Goal: Task Accomplishment & Management: Complete application form

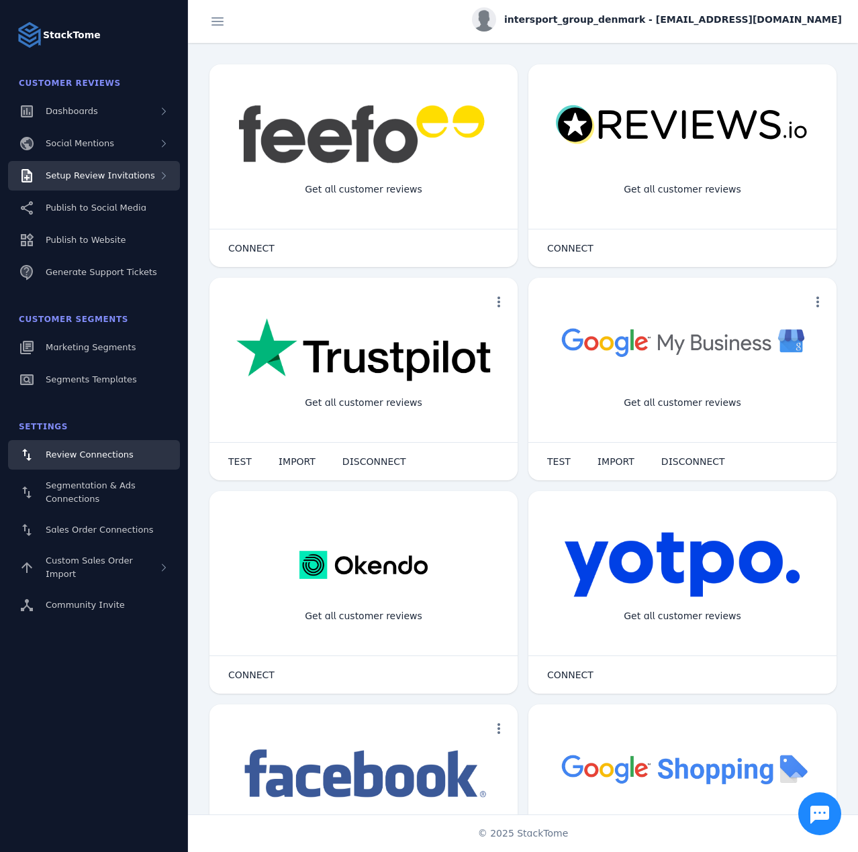
click at [141, 185] on div "Setup Review Invitations" at bounding box center [94, 176] width 172 height 30
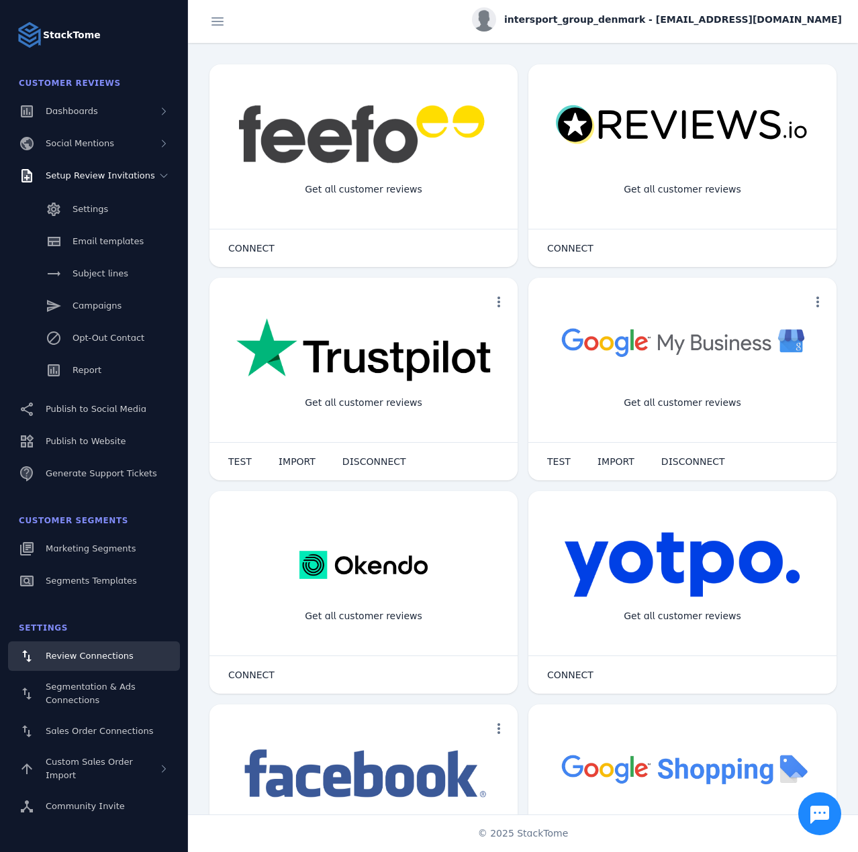
click at [99, 389] on div "Settings Email templates Subject lines Campaigns Opt-Out Contact Report" at bounding box center [94, 291] width 188 height 201
click at [97, 362] on link "Report" at bounding box center [94, 371] width 172 height 30
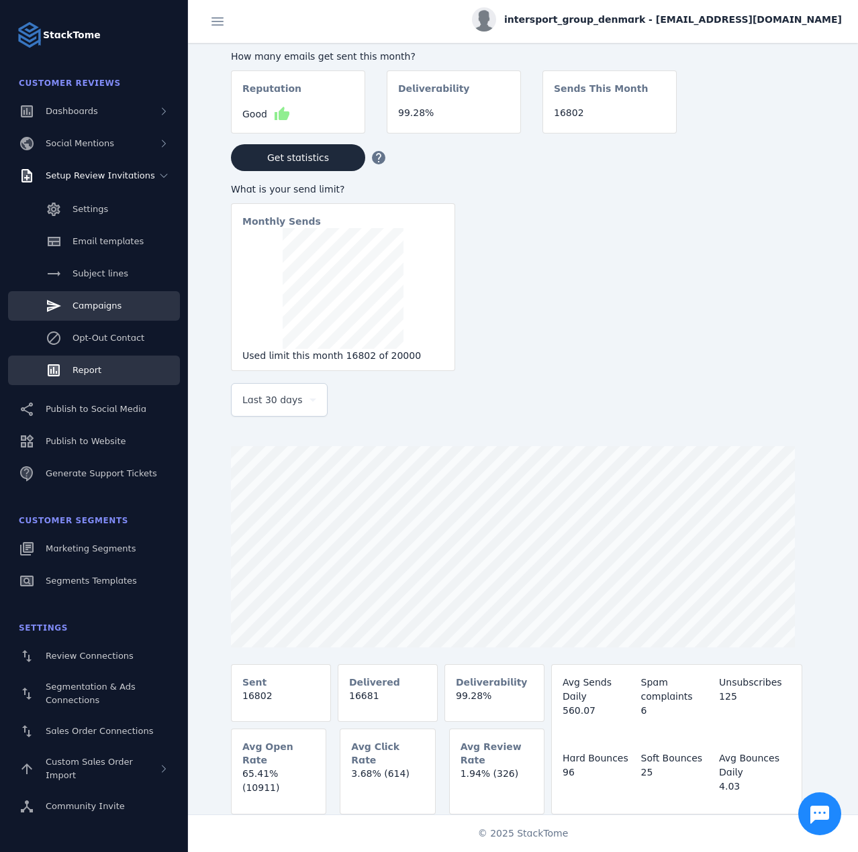
click at [123, 305] on link "Campaigns" at bounding box center [94, 306] width 172 height 30
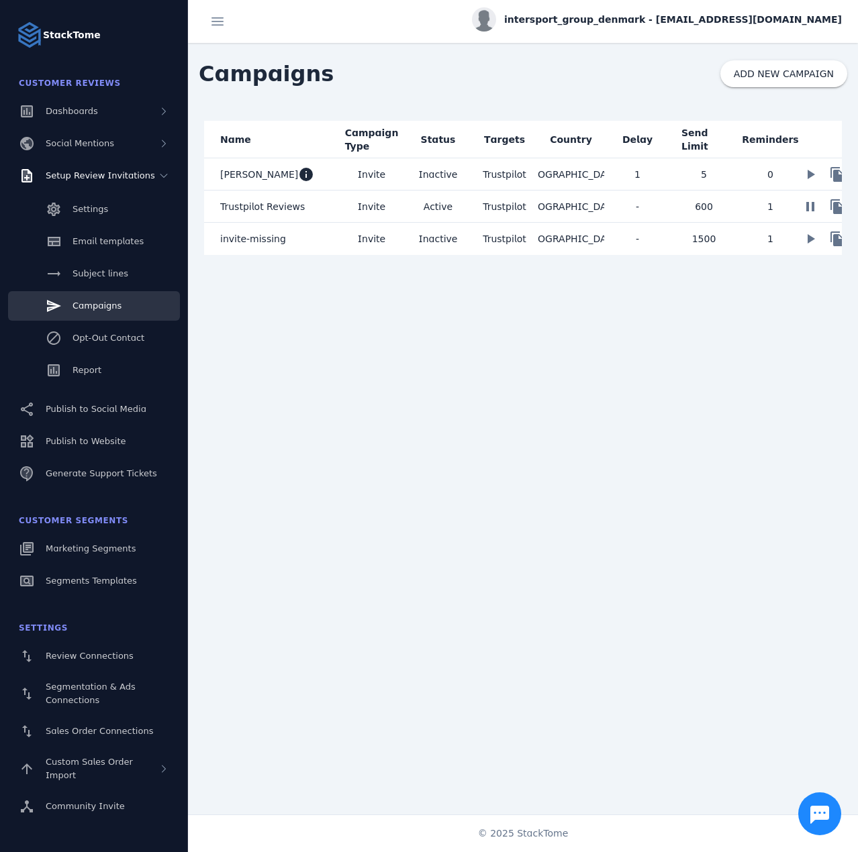
click at [342, 215] on mat-cell "Invite" at bounding box center [371, 207] width 66 height 32
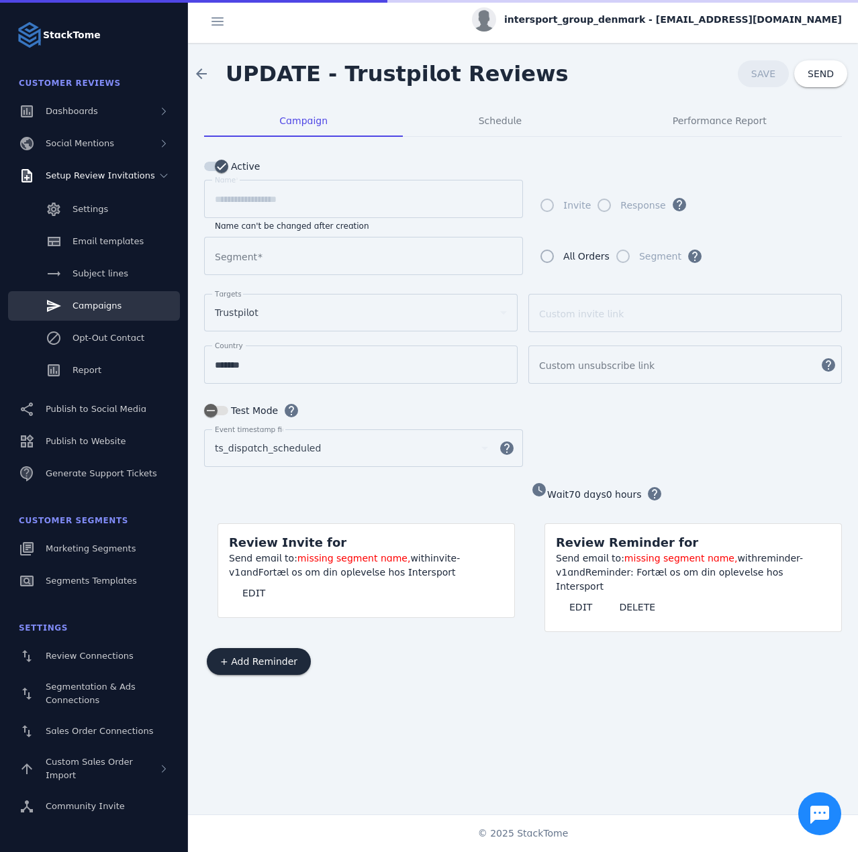
type input "**********"
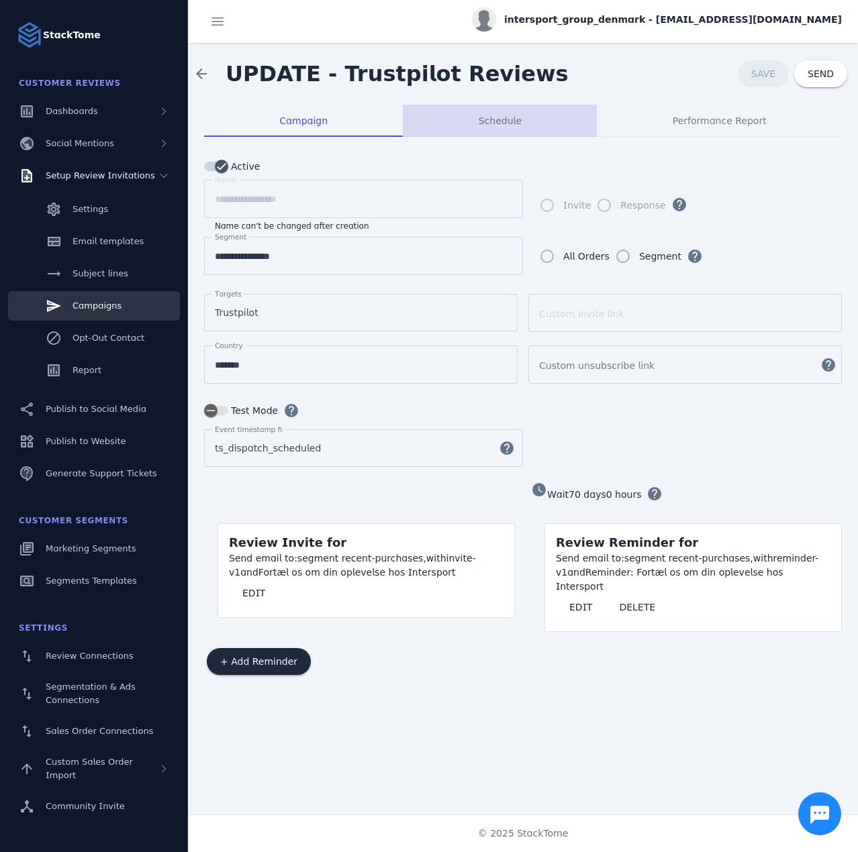
click at [458, 123] on div "Schedule" at bounding box center [500, 121] width 194 height 32
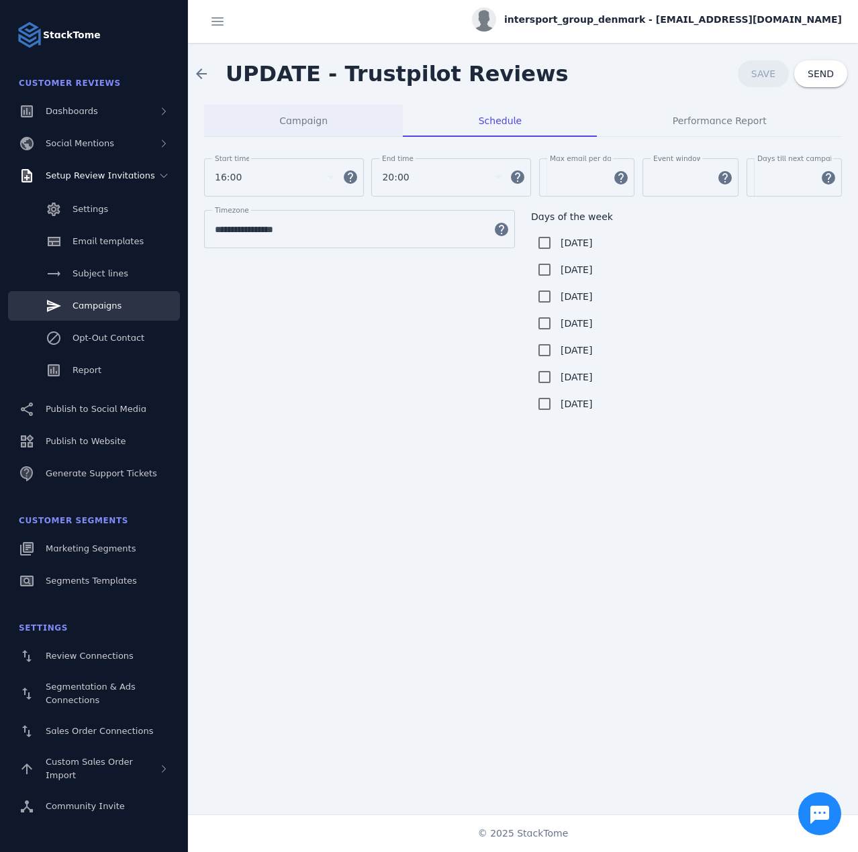
click at [287, 132] on span "Campaign" at bounding box center [303, 121] width 48 height 32
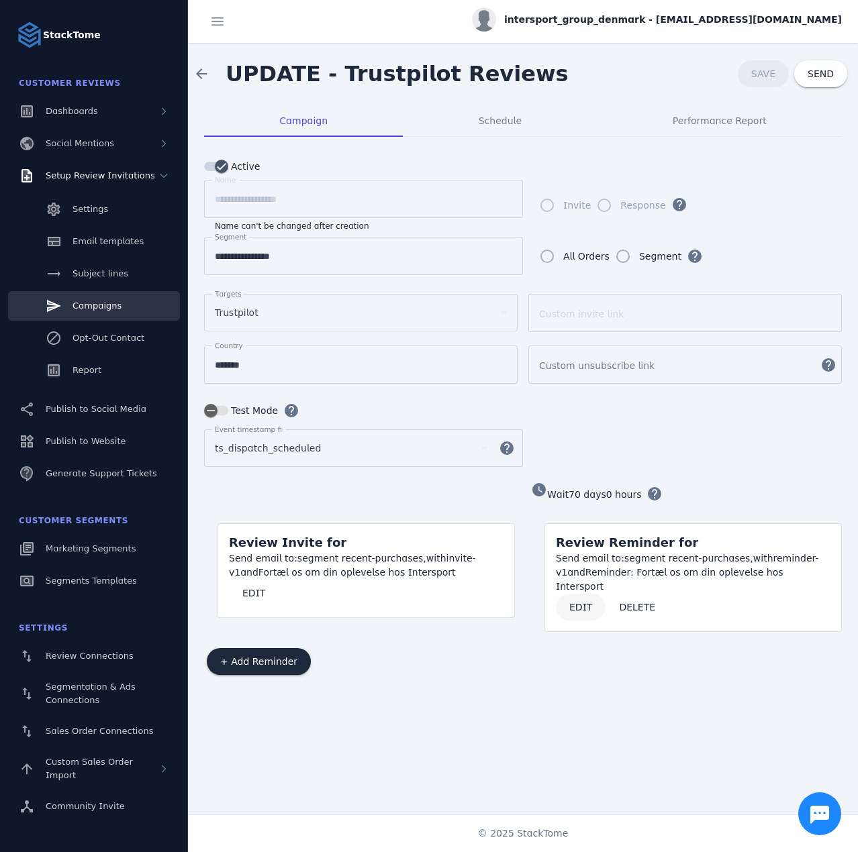
click at [571, 603] on span "EDIT" at bounding box center [580, 607] width 23 height 9
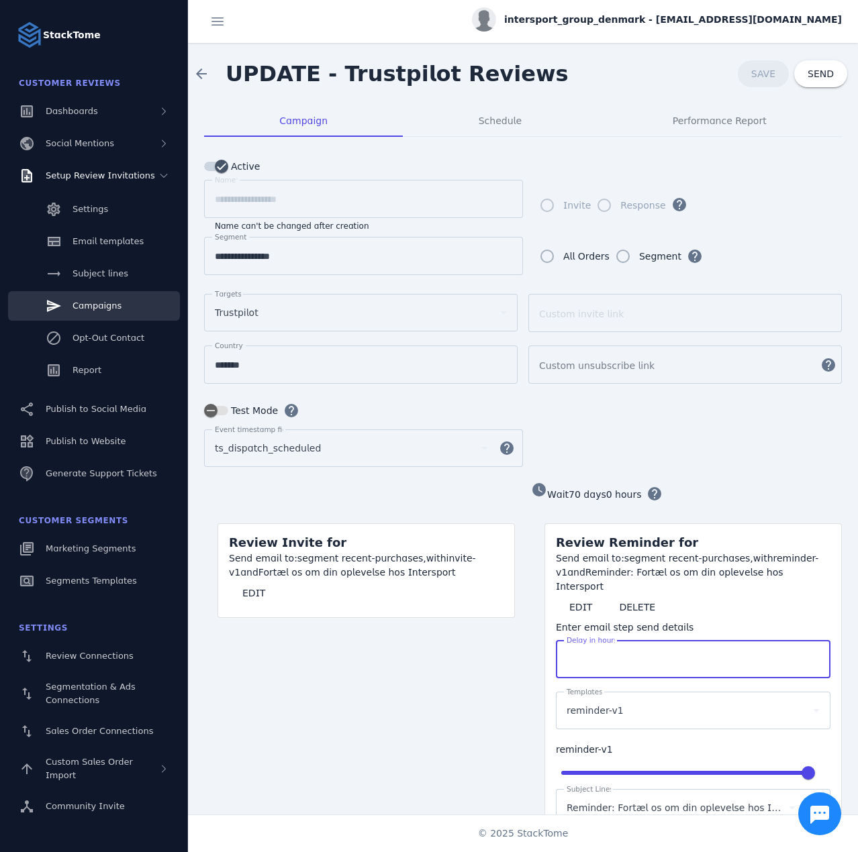
click at [594, 652] on input "****" at bounding box center [692, 660] width 253 height 16
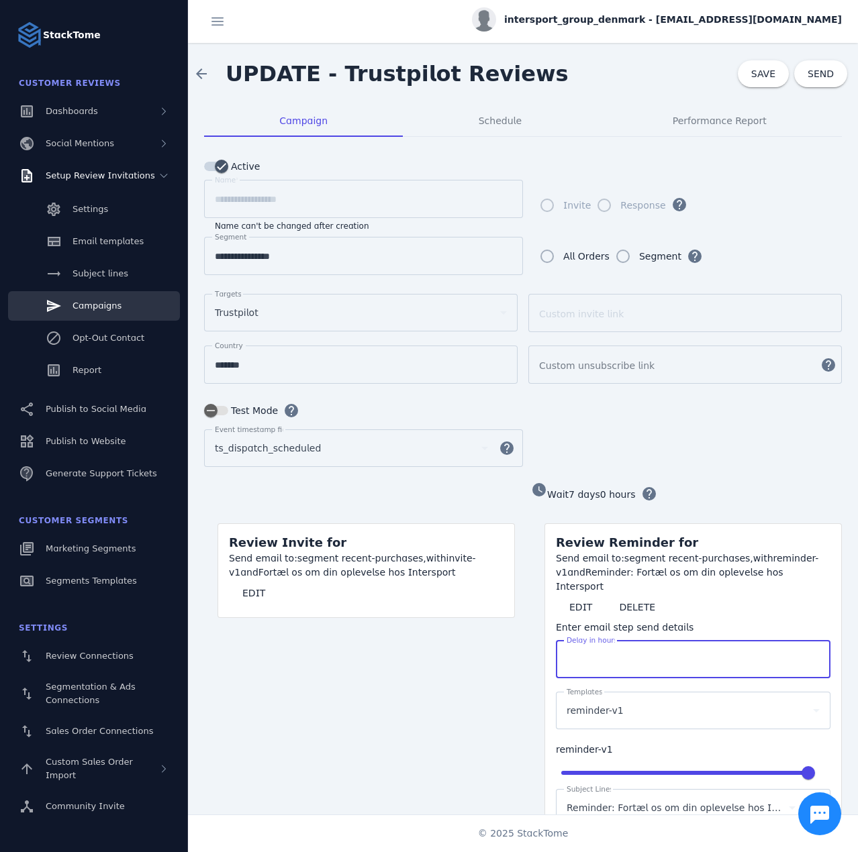
type input "***"
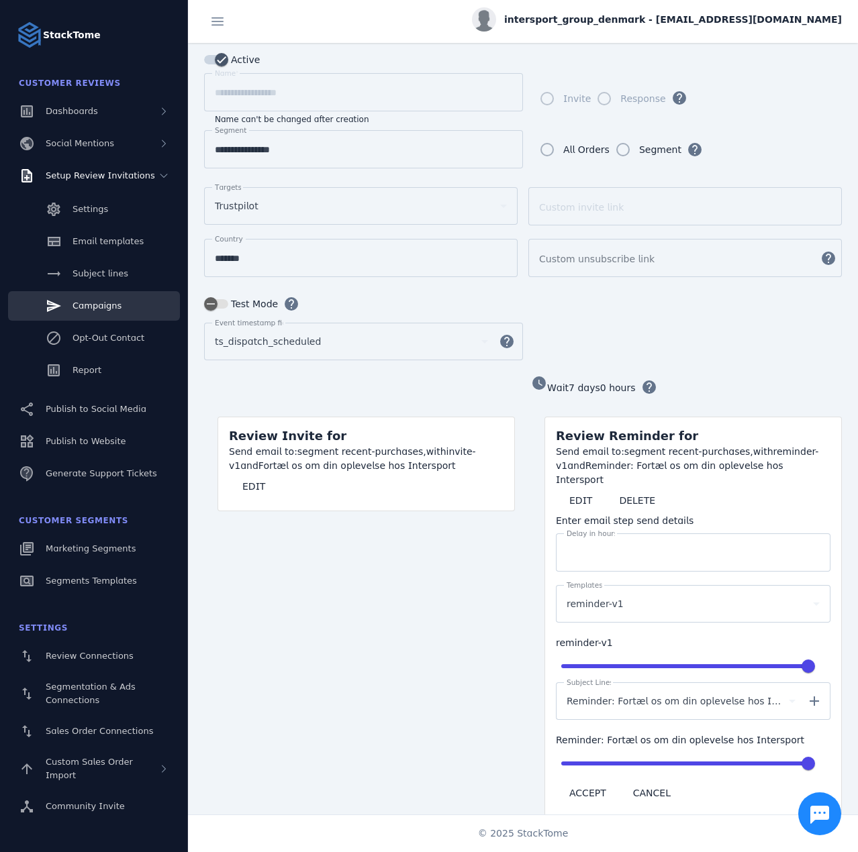
scroll to position [134, 0]
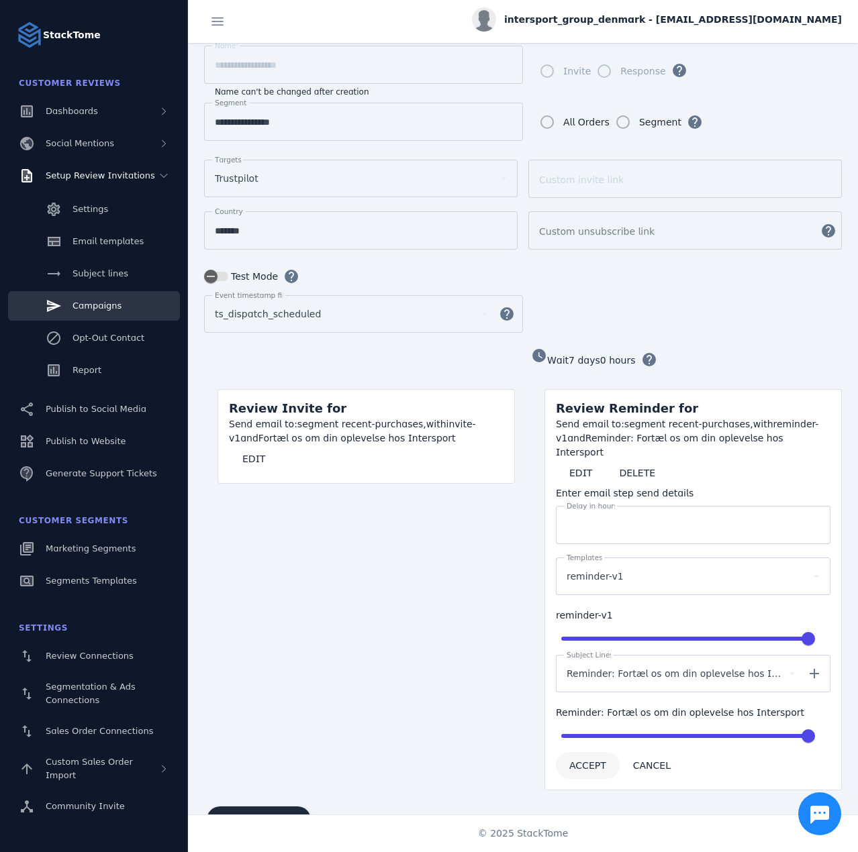
click at [574, 751] on span at bounding box center [588, 766] width 64 height 32
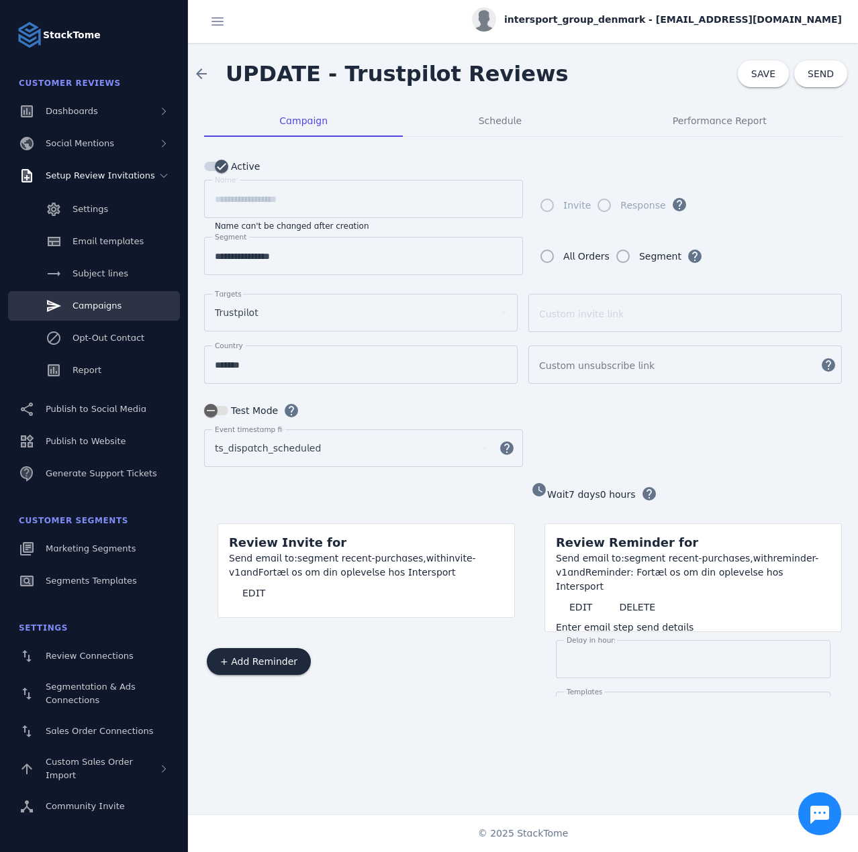
scroll to position [0, 0]
click at [483, 119] on span "Schedule" at bounding box center [499, 120] width 43 height 9
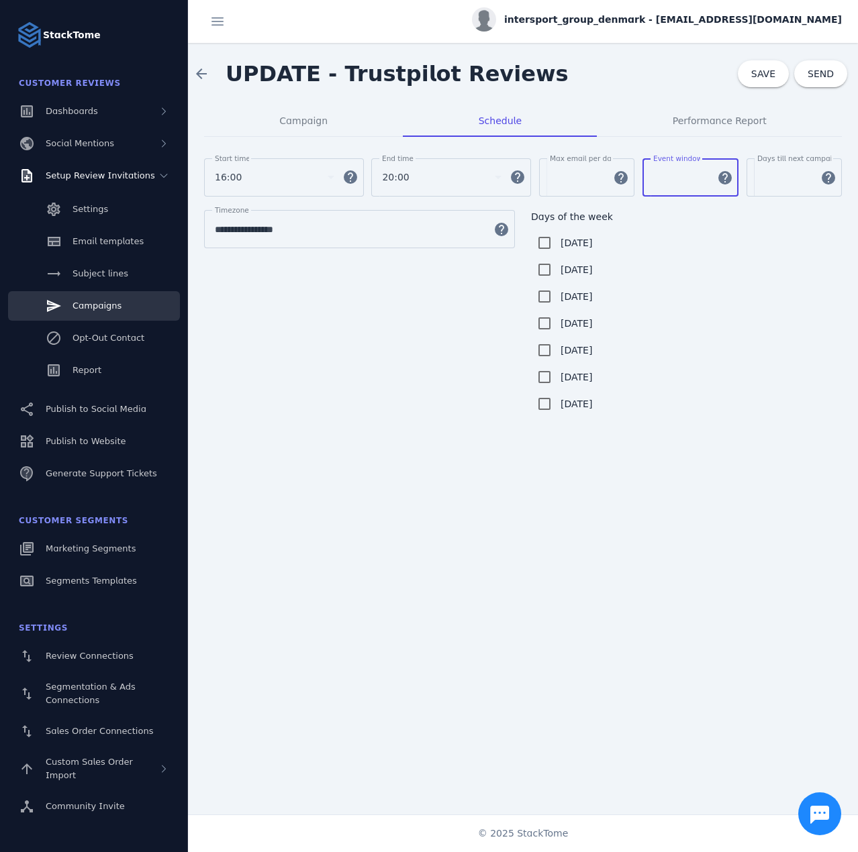
drag, startPoint x: 676, startPoint y: 176, endPoint x: 643, endPoint y: 176, distance: 33.6
click at [643, 176] on div "Event window ** help" at bounding box center [690, 177] width 96 height 38
type input "*"
click at [654, 28] on div "intersport_group_denmark - [EMAIL_ADDRESS][DOMAIN_NAME]" at bounding box center [657, 19] width 370 height 24
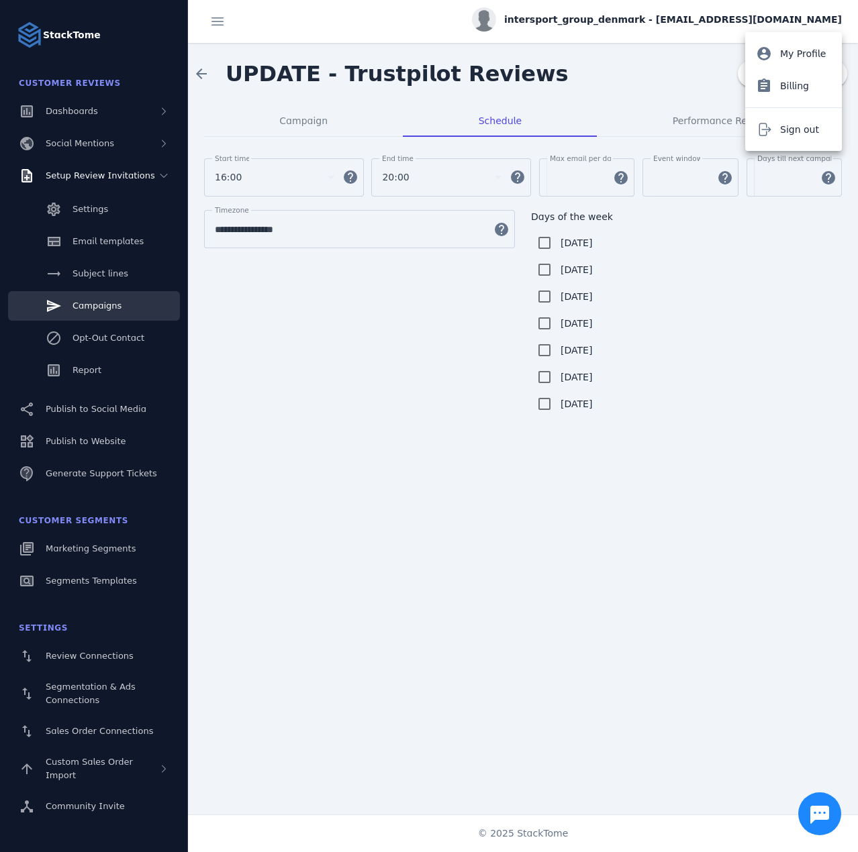
drag, startPoint x: 767, startPoint y: 123, endPoint x: 856, endPoint y: 106, distance: 90.2
click at [768, 123] on icon at bounding box center [764, 129] width 16 height 16
